Goal: Find specific page/section: Find specific page/section

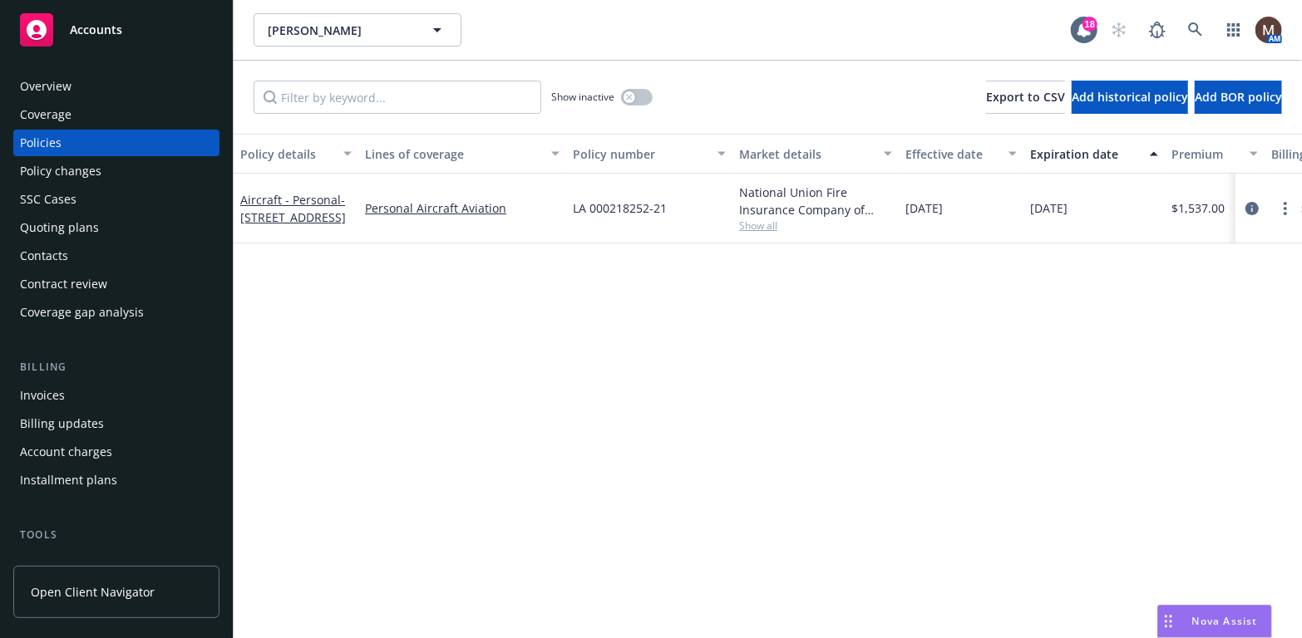
scroll to position [83, 0]
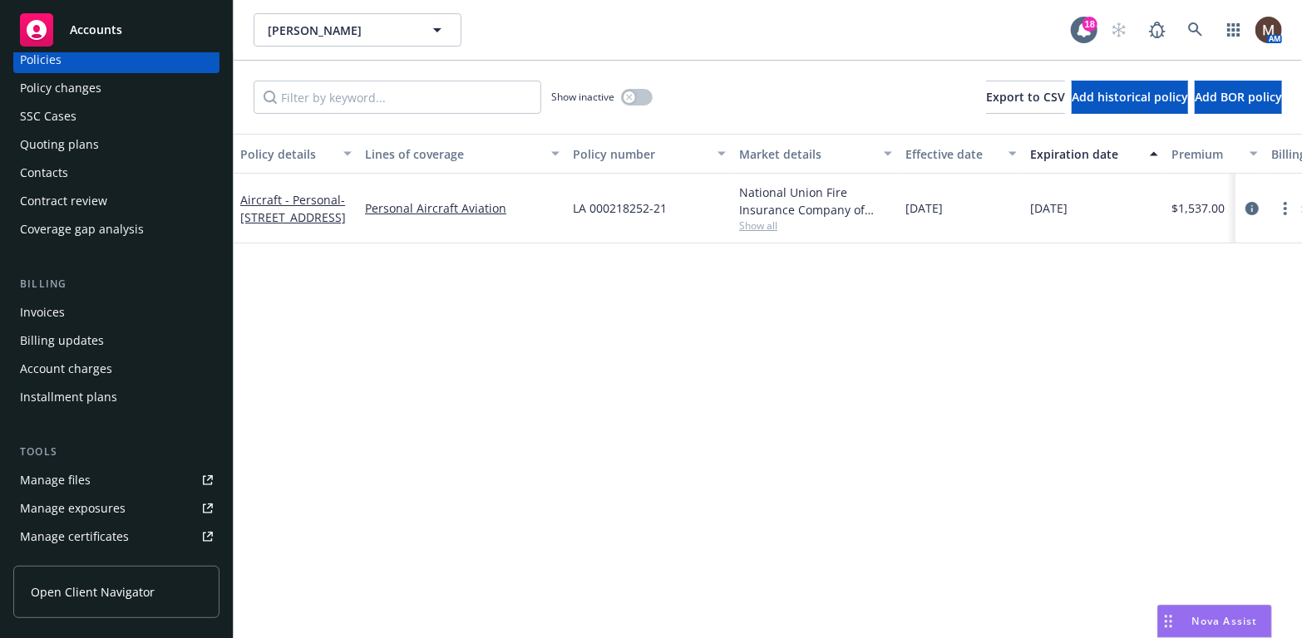
click at [78, 477] on div "Manage files" at bounding box center [55, 480] width 71 height 27
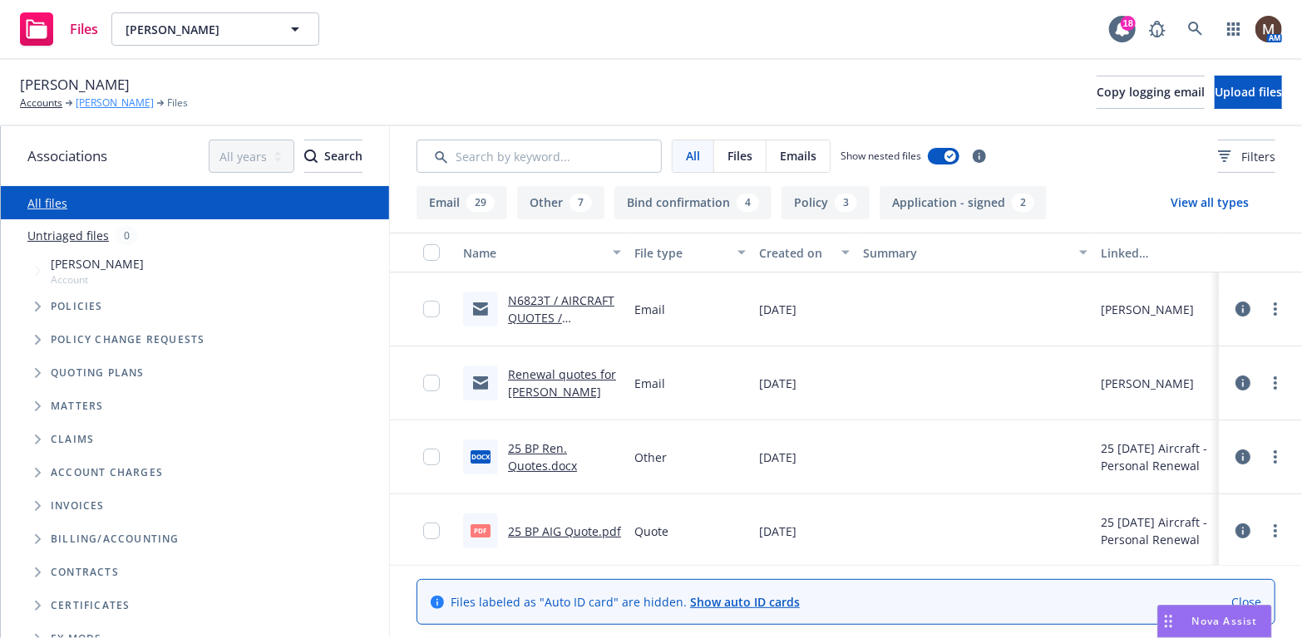
click at [127, 96] on link "[PERSON_NAME]" at bounding box center [115, 103] width 78 height 15
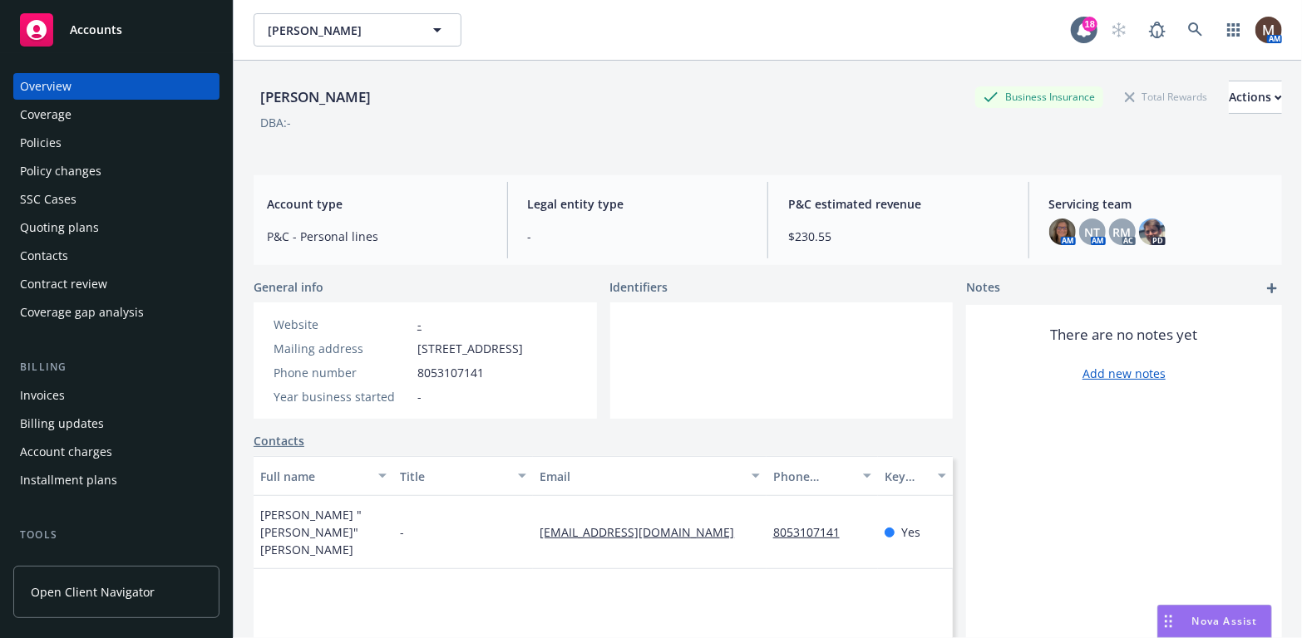
click at [42, 135] on div "Policies" at bounding box center [41, 143] width 42 height 27
